Goal: Task Accomplishment & Management: Manage account settings

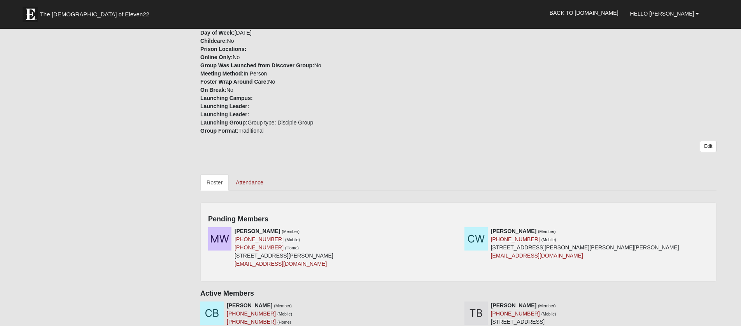
scroll to position [191, 0]
click at [456, 229] on icon at bounding box center [455, 229] width 5 height 5
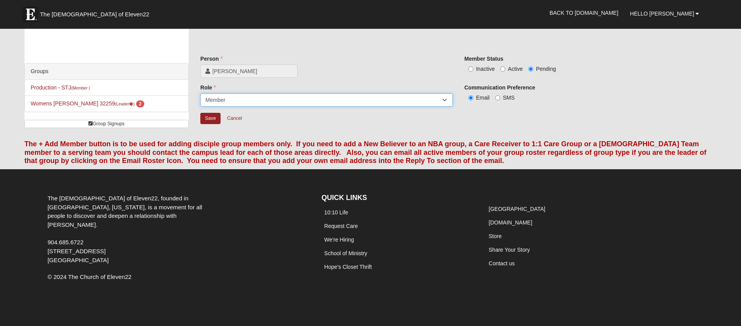
click at [385, 101] on select "Leader Coleader Coach Member Campus Lead Future Leader" at bounding box center [326, 99] width 252 height 13
click at [200, 93] on select "Leader Coleader Coach Member Campus Lead Future Leader" at bounding box center [326, 99] width 252 height 13
click at [502, 69] on input "Active" at bounding box center [502, 69] width 5 height 5
radio input "true"
click at [205, 119] on input "Save" at bounding box center [210, 118] width 20 height 11
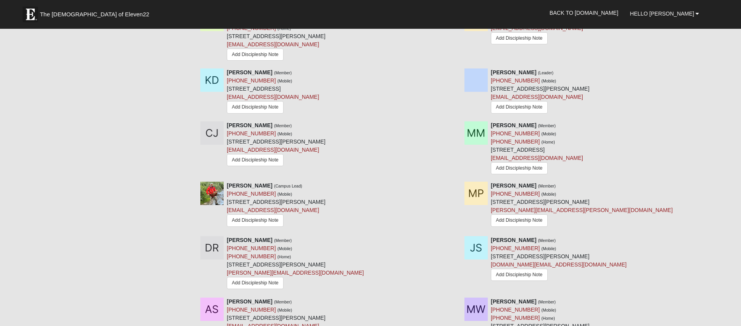
scroll to position [540, 0]
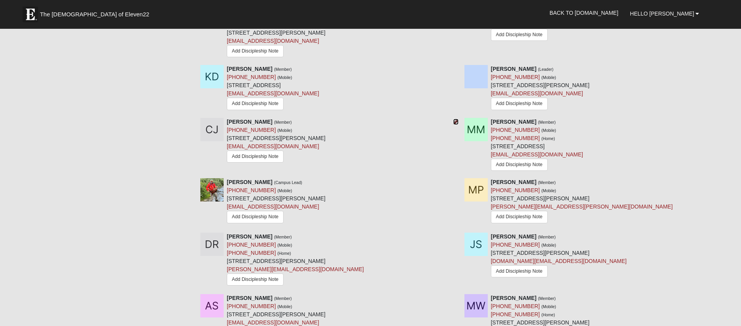
click at [456, 122] on icon at bounding box center [455, 121] width 5 height 5
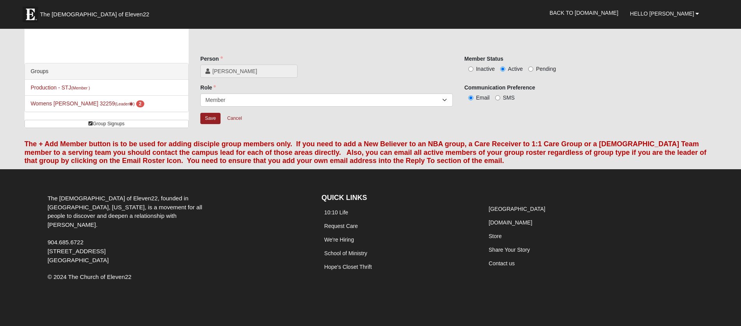
scroll to position [10, 0]
click at [282, 102] on select "Leader Coleader Coach Member Campus Lead Future Leader" at bounding box center [326, 99] width 252 height 13
select select "548"
click at [200, 93] on select "Leader Coleader Coach Member Campus Lead Future Leader" at bounding box center [326, 99] width 252 height 13
click at [202, 121] on input "Save" at bounding box center [210, 118] width 20 height 11
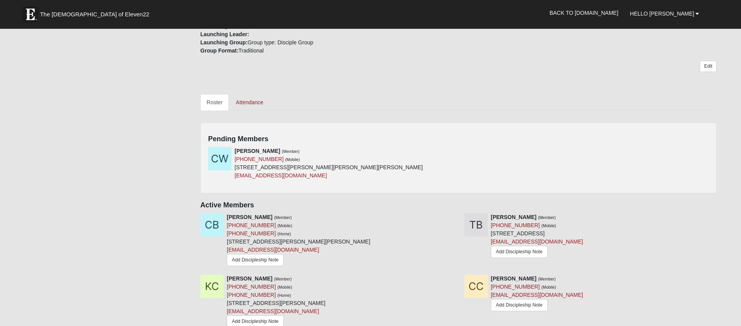
scroll to position [275, 0]
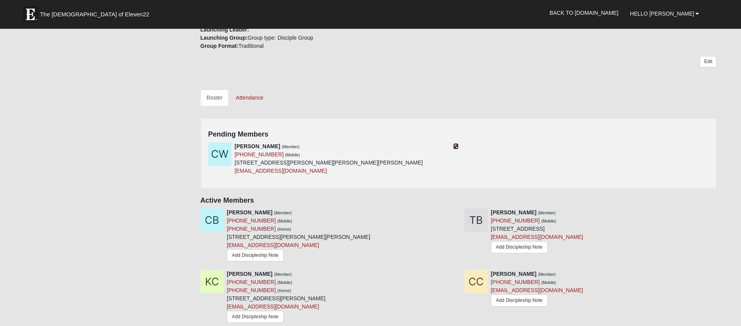
click at [457, 147] on icon at bounding box center [455, 146] width 5 height 5
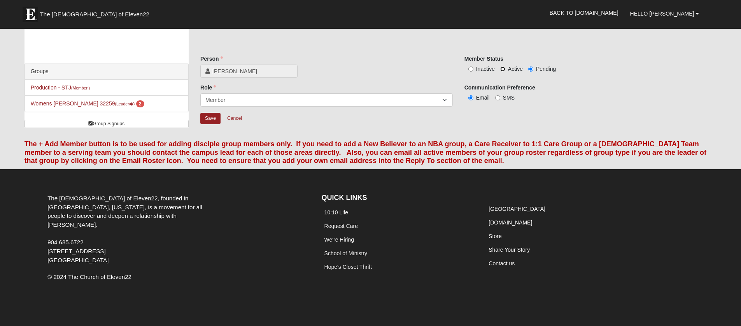
click at [503, 70] on input "Active" at bounding box center [502, 69] width 5 height 5
radio input "true"
click at [497, 98] on input "SMS" at bounding box center [497, 97] width 5 height 5
radio input "true"
click at [474, 98] on label "Email" at bounding box center [476, 98] width 25 height 8
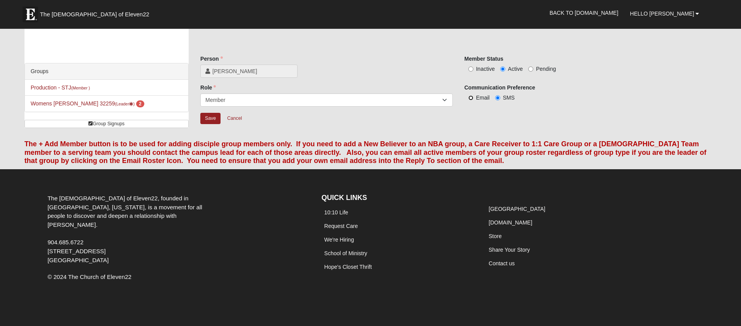
click at [473, 98] on input "Email" at bounding box center [470, 97] width 5 height 5
radio input "true"
click at [214, 119] on input "Save" at bounding box center [210, 118] width 20 height 11
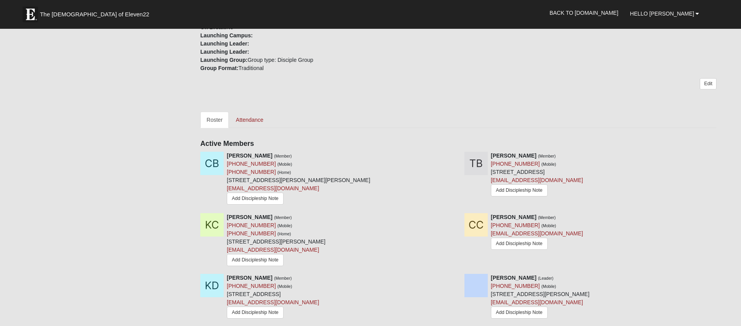
scroll to position [244, 0]
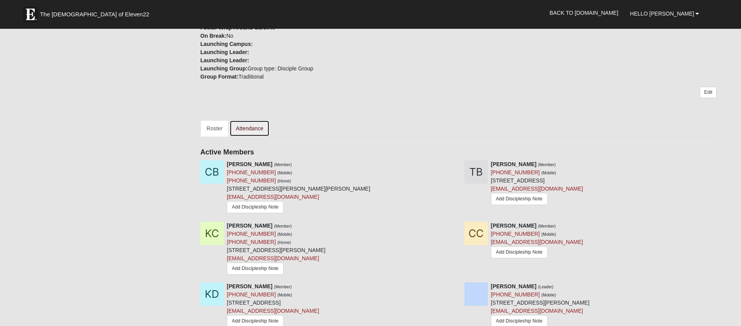
click at [253, 128] on link "Attendance" at bounding box center [249, 128] width 40 height 16
click at [254, 128] on link "Attendance" at bounding box center [249, 128] width 40 height 16
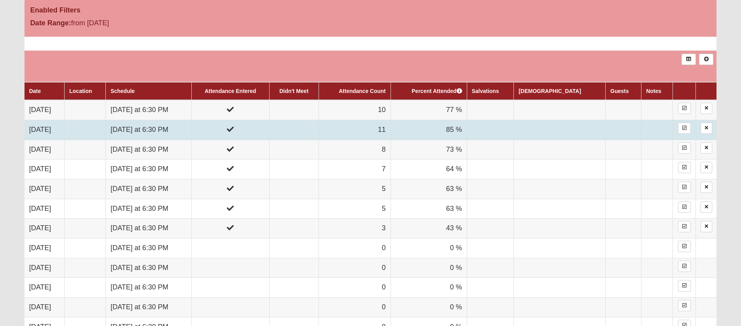
scroll to position [408, 0]
click at [142, 131] on td "Tuesday at 6:30 PM" at bounding box center [149, 129] width 86 height 20
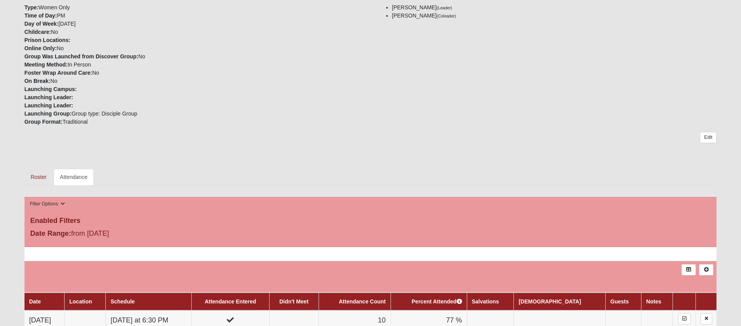
scroll to position [204, 0]
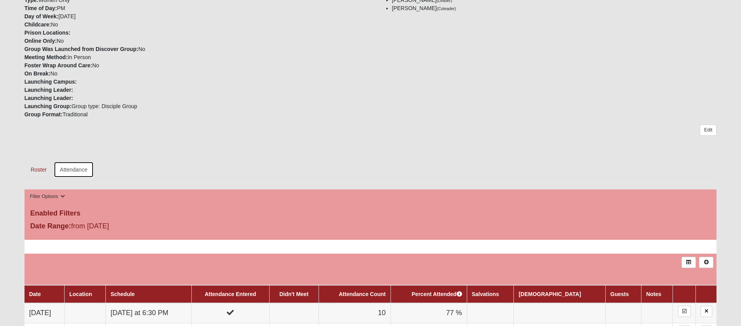
click at [72, 173] on link "Attendance" at bounding box center [74, 169] width 40 height 16
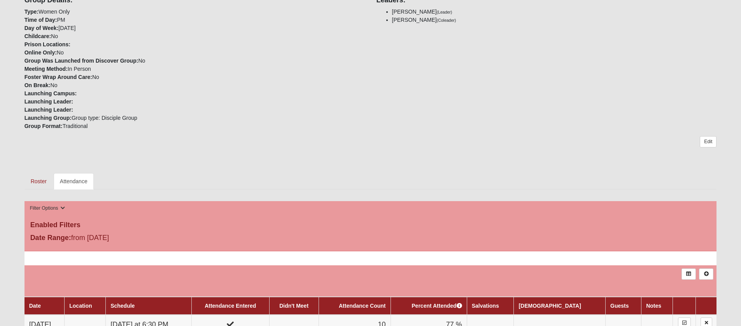
scroll to position [280, 0]
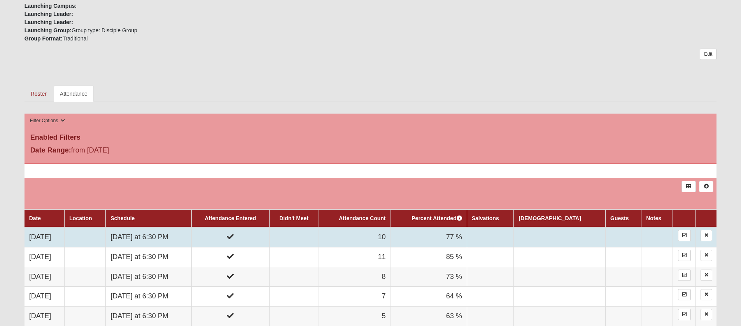
click at [155, 237] on td "[DATE] at 6:30 PM" at bounding box center [149, 237] width 86 height 20
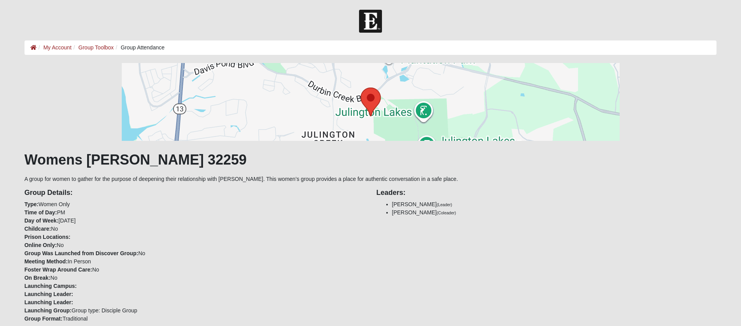
scroll to position [280, 0]
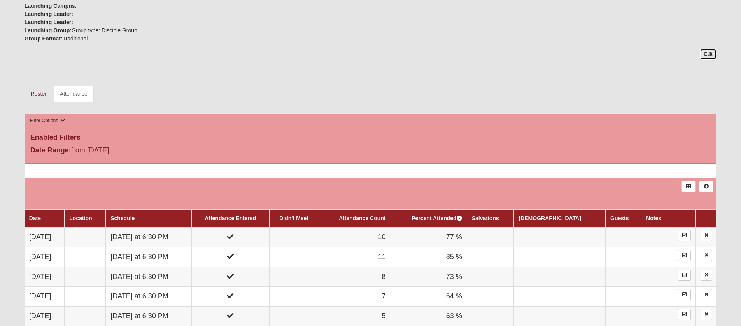
click at [706, 57] on link "Edit" at bounding box center [708, 54] width 17 height 11
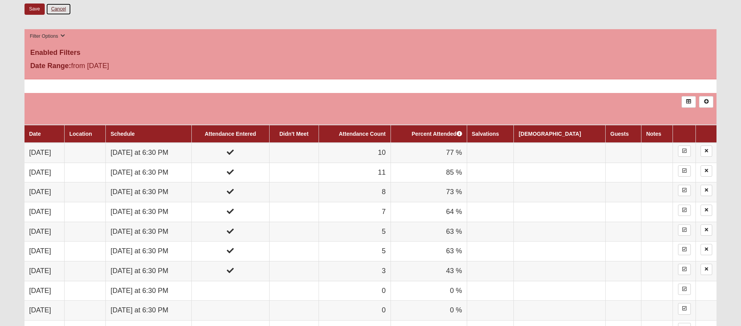
click at [63, 8] on link "Cancel" at bounding box center [58, 9] width 25 height 12
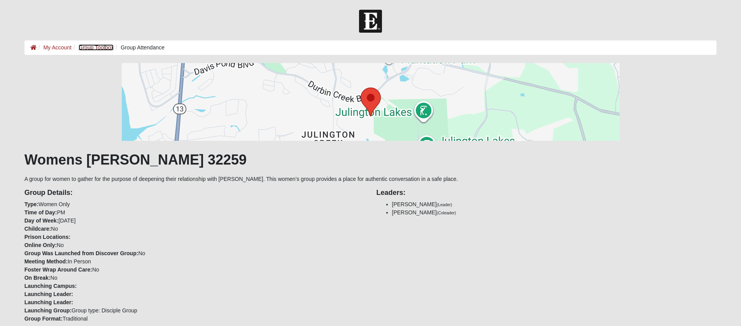
click at [84, 47] on link "Group Toolbox" at bounding box center [96, 47] width 35 height 6
